Goal: Information Seeking & Learning: Learn about a topic

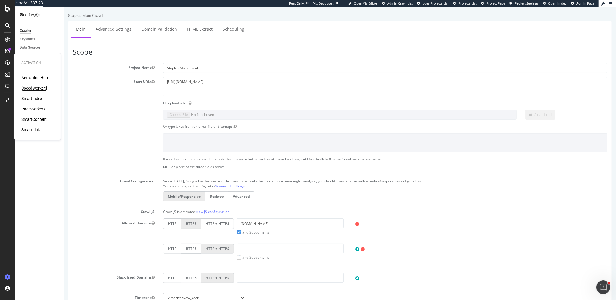
click at [28, 89] on div "SpeedWorkers" at bounding box center [34, 88] width 26 height 6
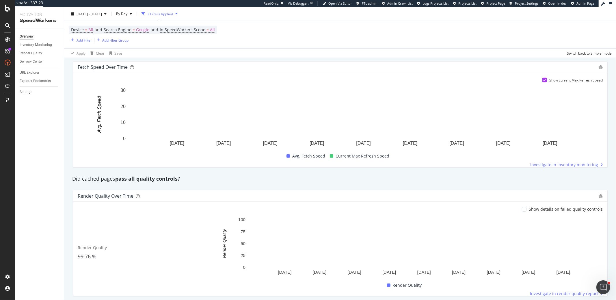
scroll to position [379, 0]
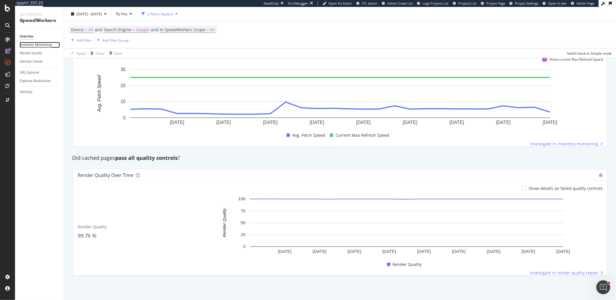
click at [49, 44] on div "Inventory Monitoring" at bounding box center [36, 45] width 32 height 6
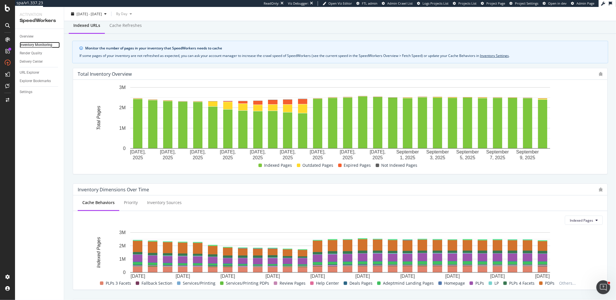
scroll to position [17, 0]
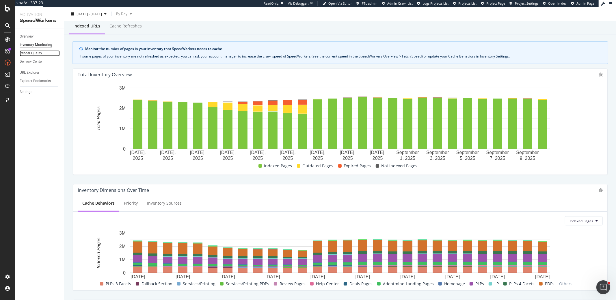
click at [35, 53] on div "Render Quality" at bounding box center [31, 53] width 23 height 6
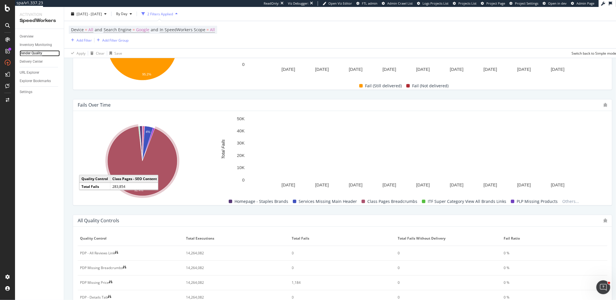
scroll to position [214, 0]
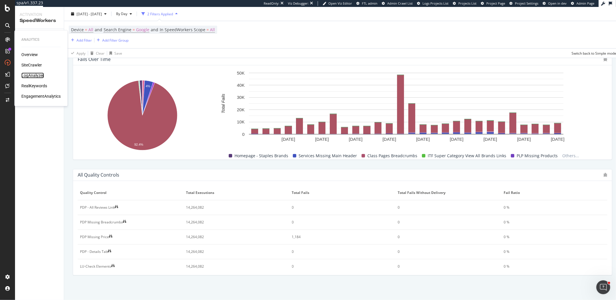
click at [34, 77] on div "LogAnalyzer" at bounding box center [32, 76] width 23 height 6
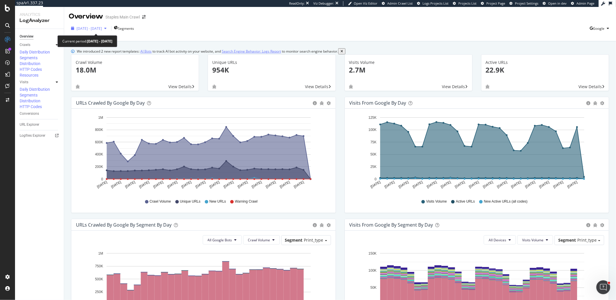
click at [99, 25] on div "[DATE] - [DATE]" at bounding box center [89, 28] width 40 height 9
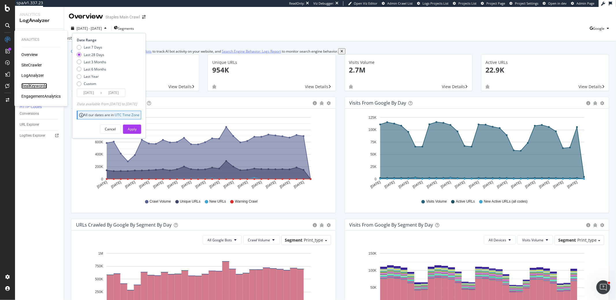
click at [29, 84] on div "RealKeywords" at bounding box center [34, 86] width 26 height 6
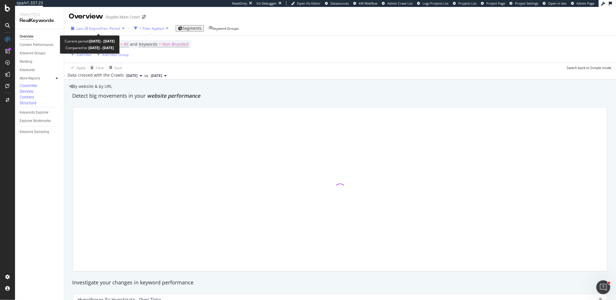
click at [103, 27] on span "vs Prev. Period" at bounding box center [108, 28] width 23 height 5
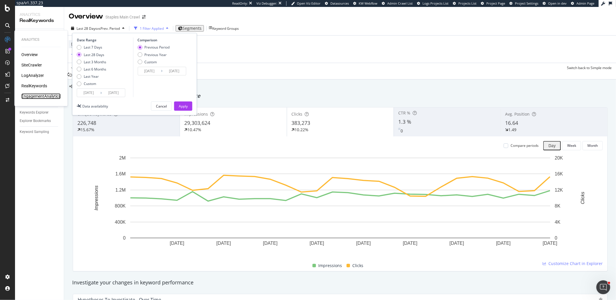
click at [47, 98] on div "EngagementAnalytics" at bounding box center [40, 96] width 39 height 6
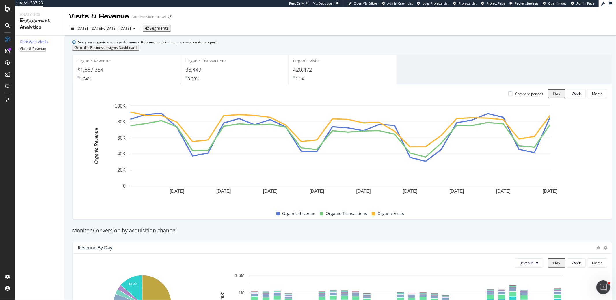
click at [38, 81] on div "Core Web Vitals Visits & Revenue" at bounding box center [39, 290] width 49 height 509
